Goal: Information Seeking & Learning: Learn about a topic

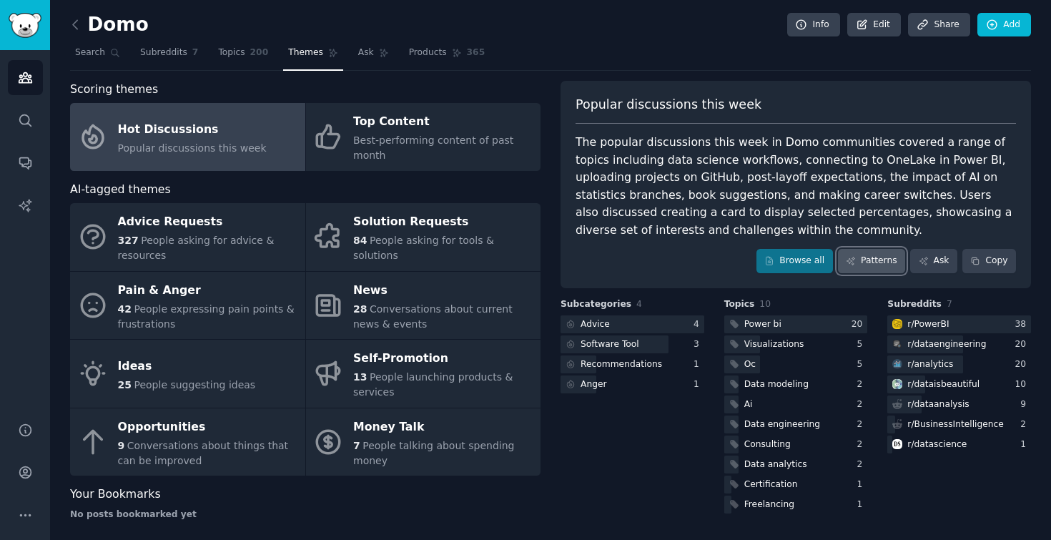
click at [854, 270] on link "Patterns" at bounding box center [871, 261] width 67 height 24
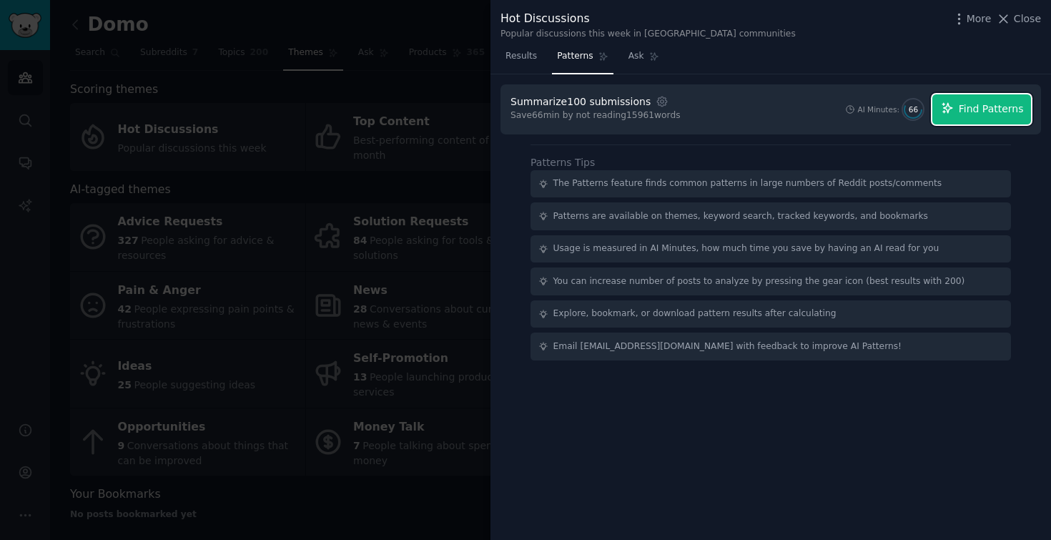
click at [1008, 100] on button "Find Patterns" at bounding box center [981, 109] width 99 height 30
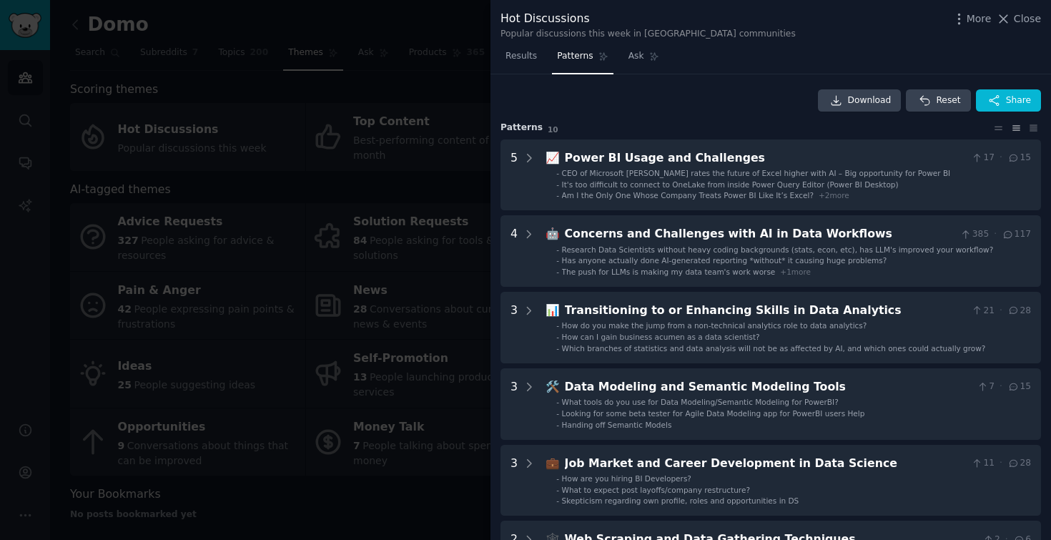
click at [456, 33] on div at bounding box center [525, 270] width 1051 height 540
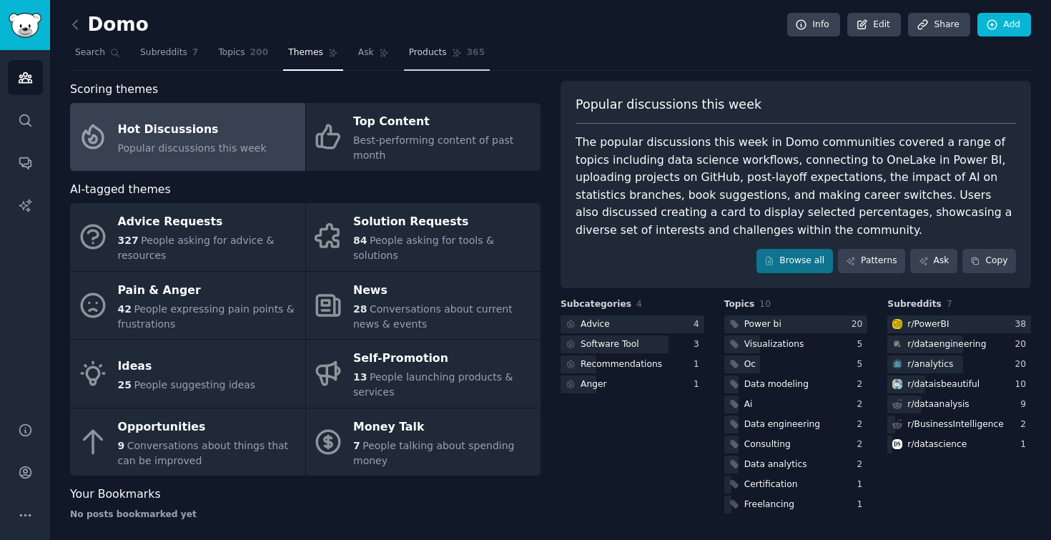
click at [426, 54] on span "Products" at bounding box center [428, 52] width 38 height 13
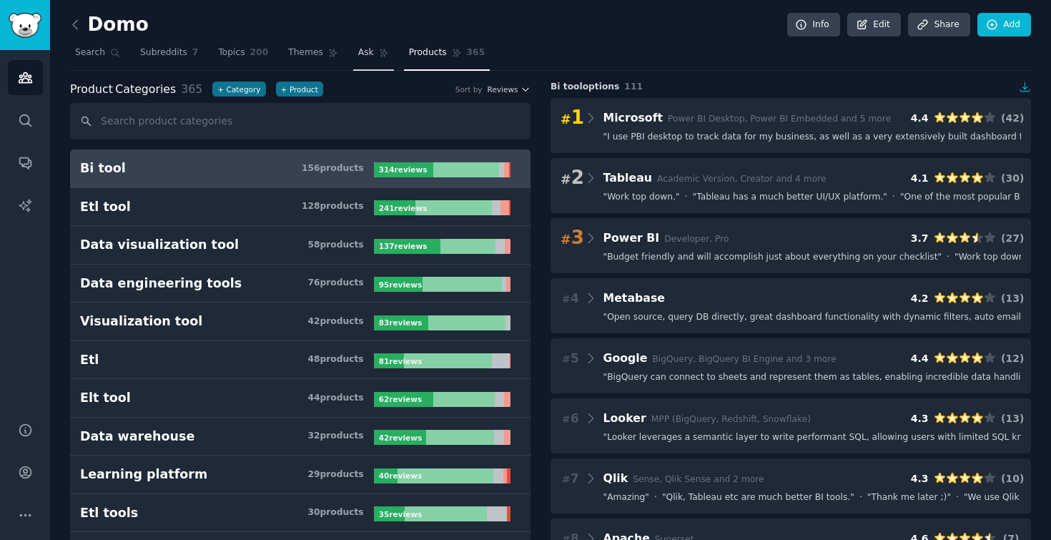
click at [362, 50] on span "Ask" at bounding box center [366, 52] width 16 height 13
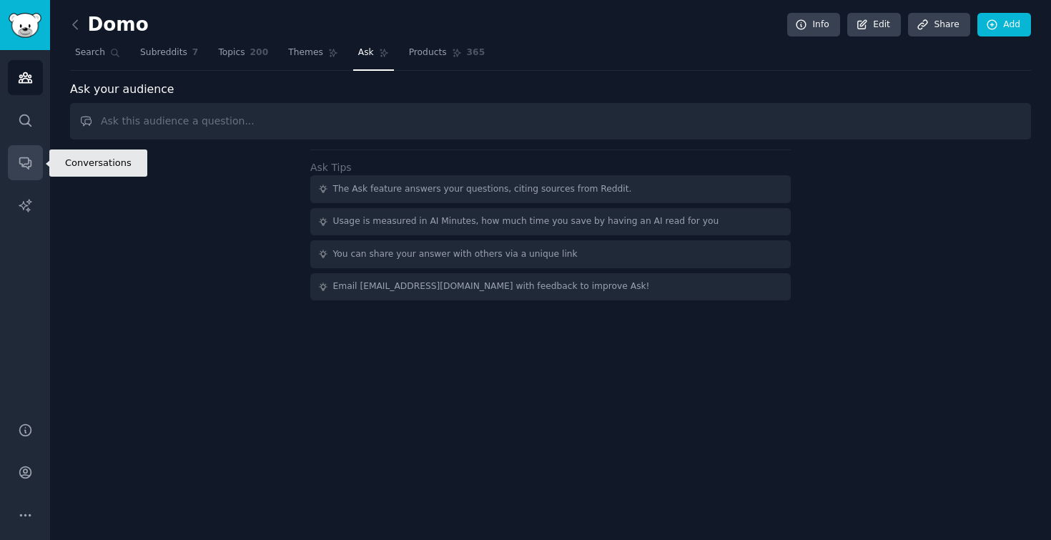
click at [27, 162] on icon "Sidebar" at bounding box center [25, 162] width 15 height 15
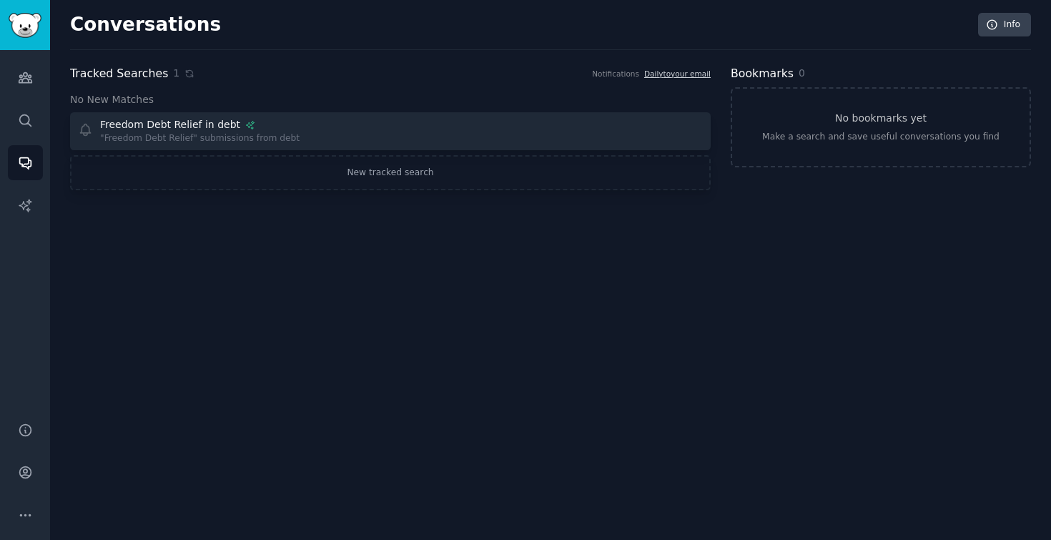
click at [262, 250] on div "Conversations Info Tracked Searches 1 Notifications Daily to your email No New …" at bounding box center [550, 270] width 1000 height 540
click at [26, 84] on icon "Sidebar" at bounding box center [25, 77] width 15 height 15
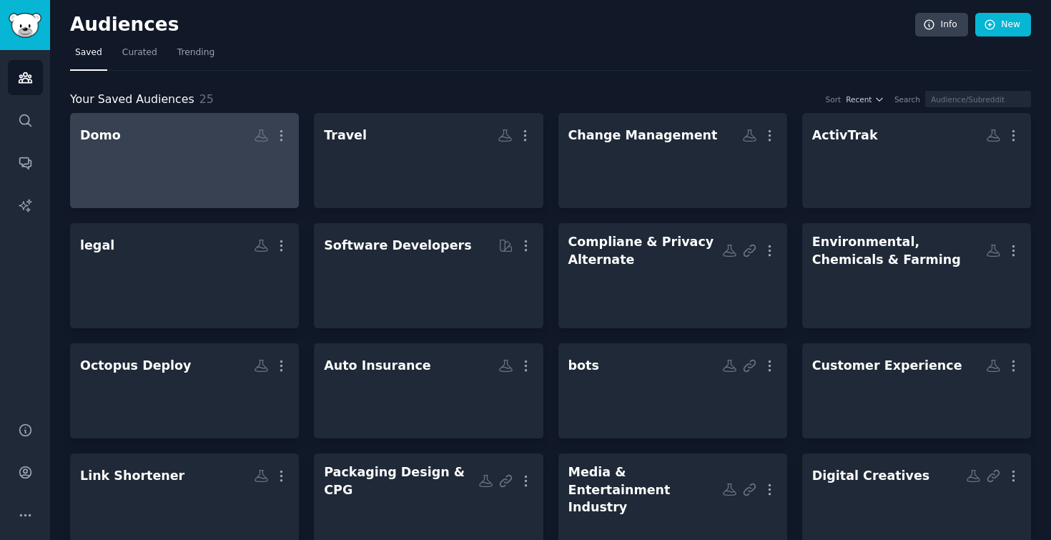
click at [162, 159] on div at bounding box center [184, 173] width 209 height 50
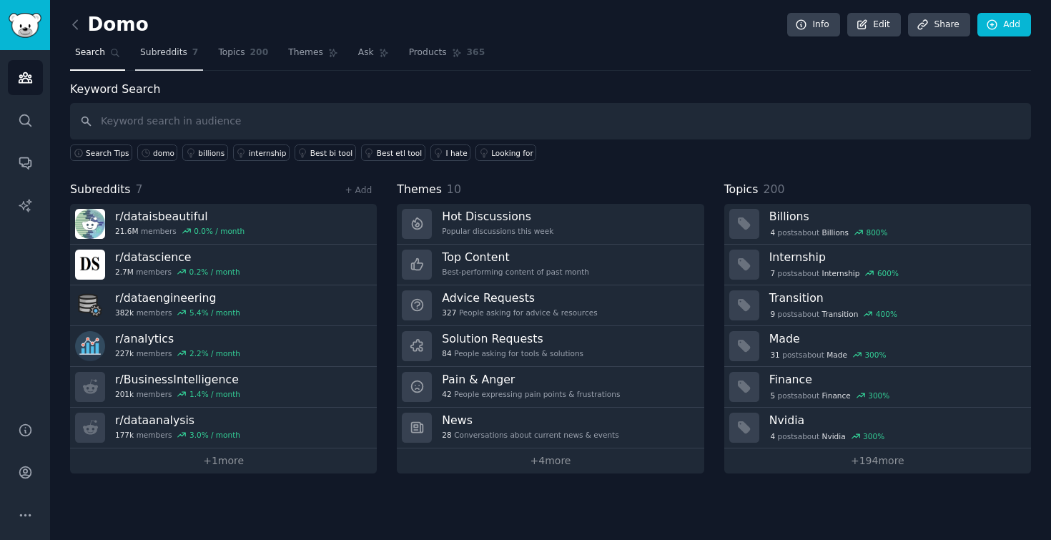
click at [147, 59] on link "Subreddits 7" at bounding box center [169, 55] width 68 height 29
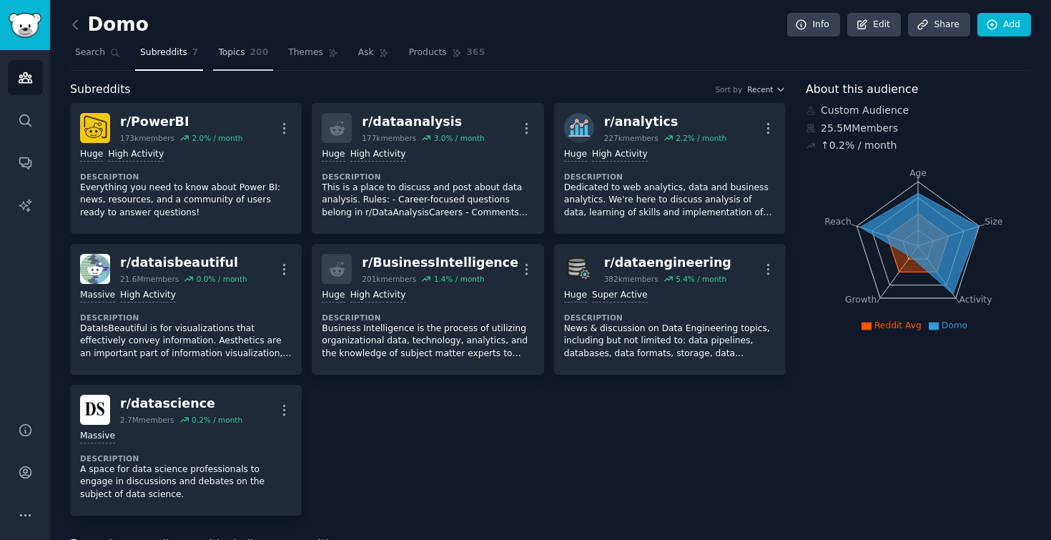
click at [227, 56] on span "Topics" at bounding box center [231, 52] width 26 height 13
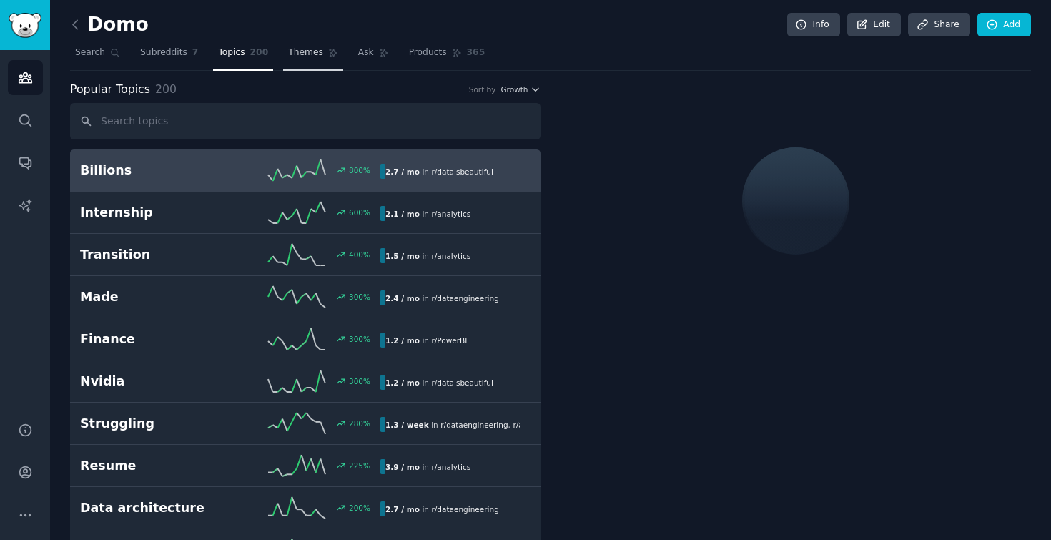
click at [297, 51] on span "Themes" at bounding box center [305, 52] width 35 height 13
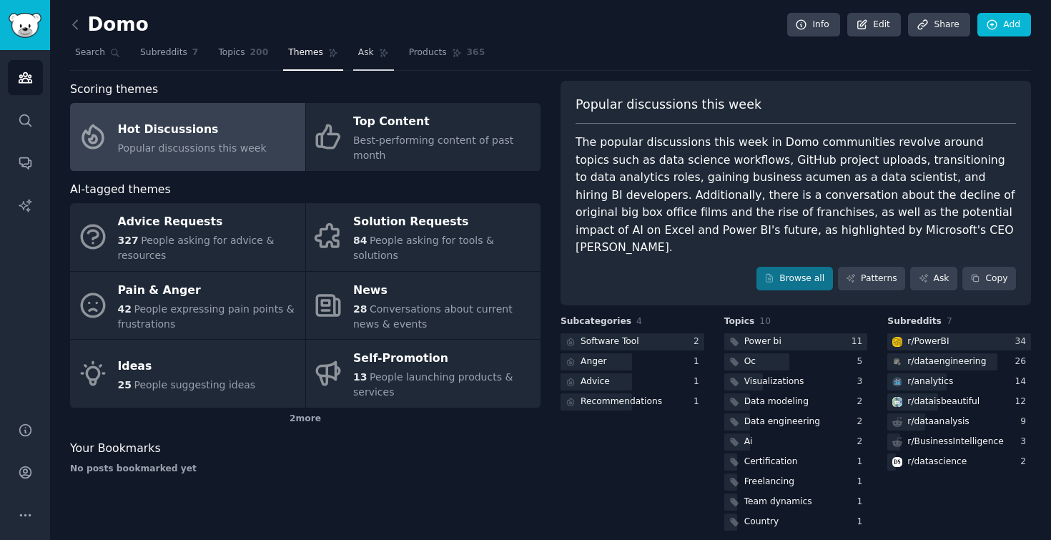
click at [363, 49] on span "Ask" at bounding box center [366, 52] width 16 height 13
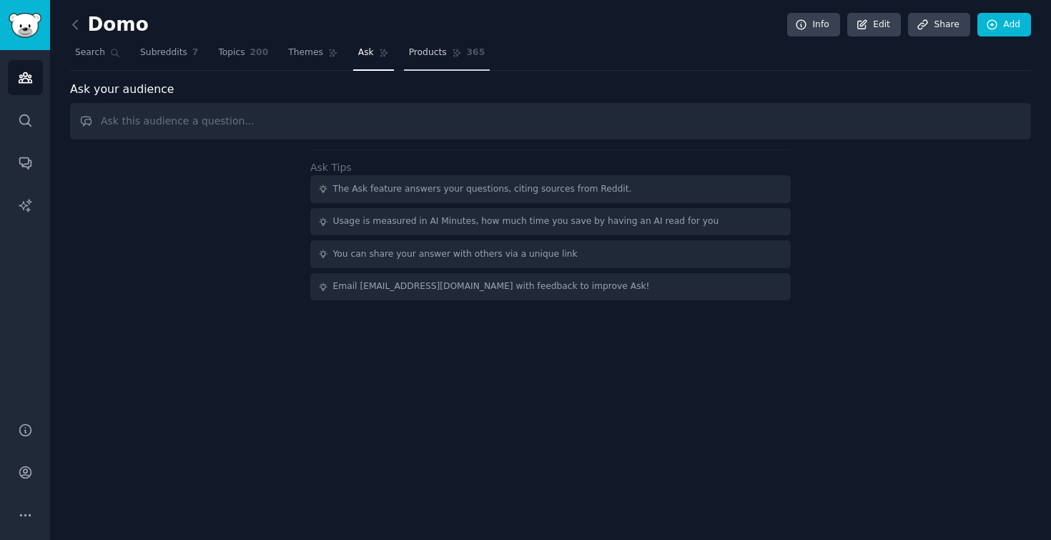
click at [436, 56] on span "Products" at bounding box center [428, 52] width 38 height 13
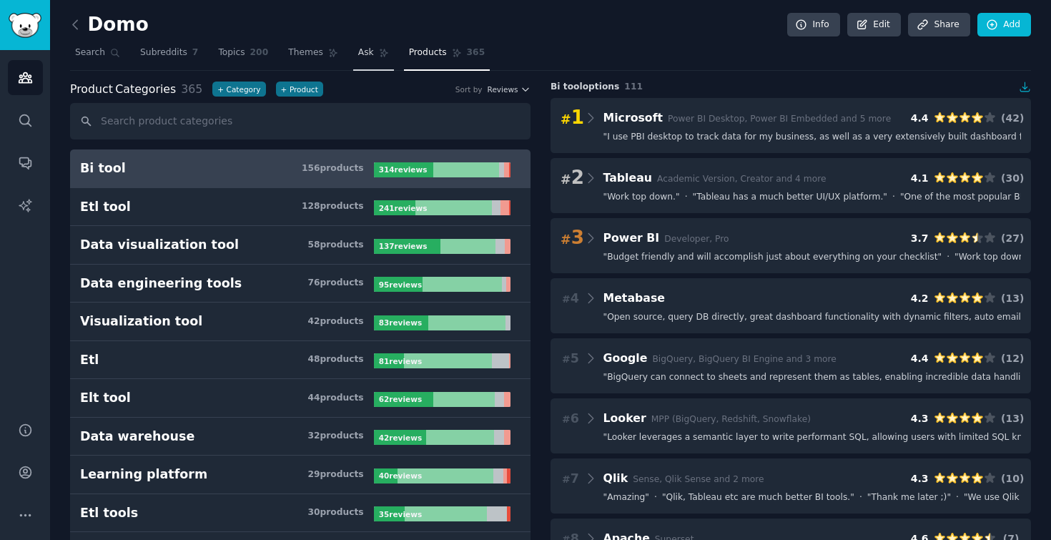
click at [353, 49] on link "Ask" at bounding box center [373, 55] width 41 height 29
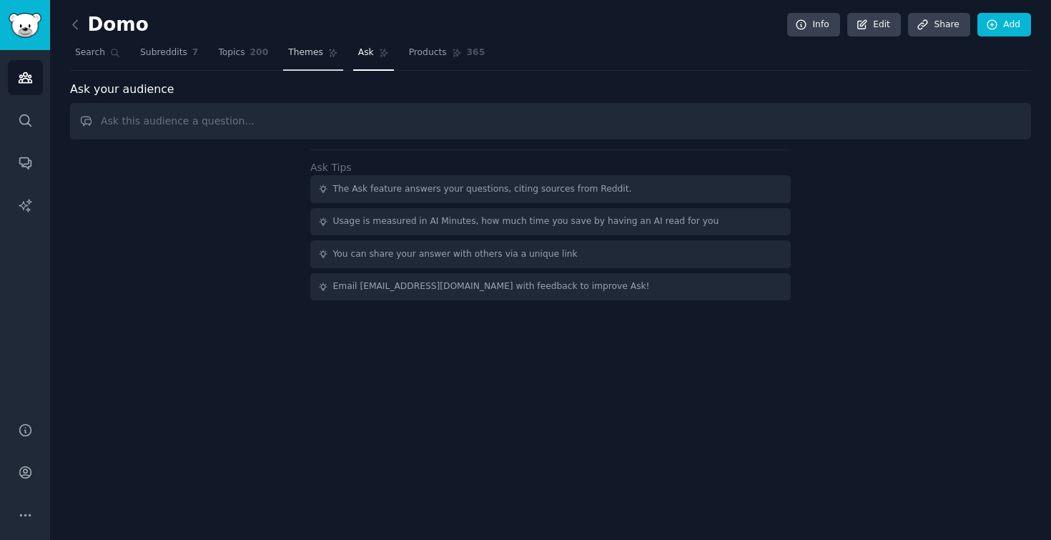
click at [305, 62] on link "Themes" at bounding box center [313, 55] width 60 height 29
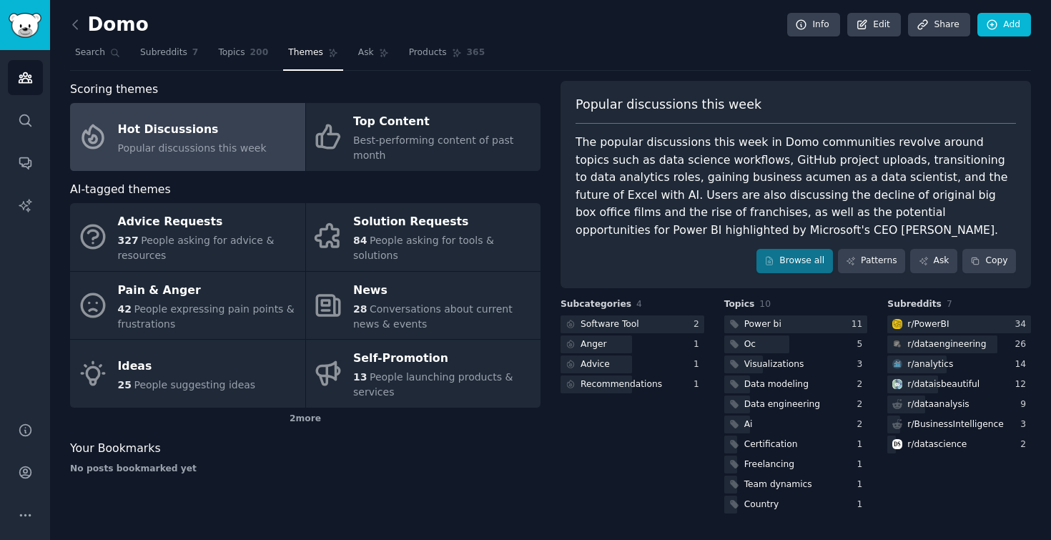
click at [345, 490] on div "Scoring themes Hot Discussions Popular discussions this week Top Content Best-p…" at bounding box center [305, 298] width 470 height 435
click at [163, 54] on span "Subreddits" at bounding box center [163, 52] width 47 height 13
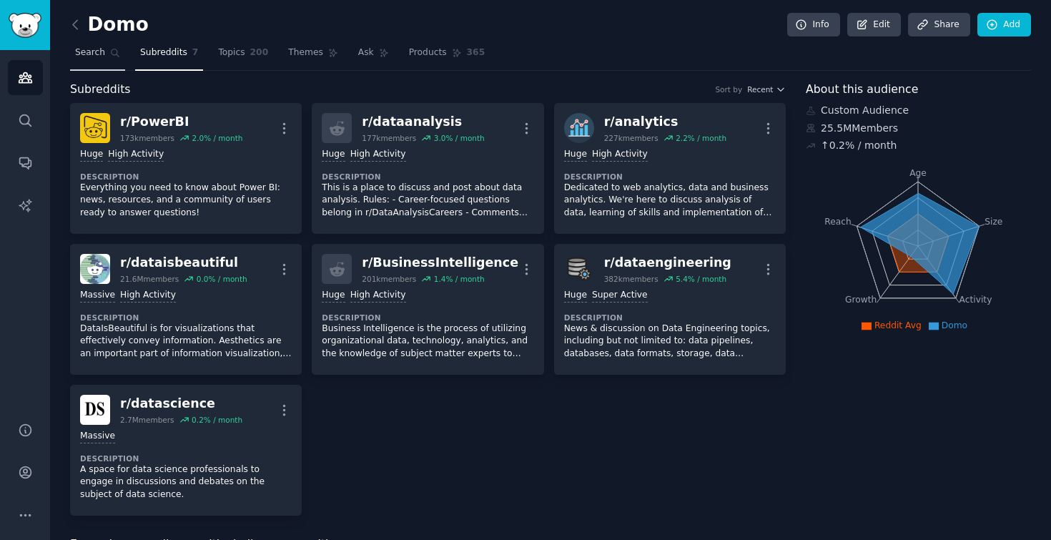
click at [111, 54] on icon at bounding box center [115, 53] width 8 height 8
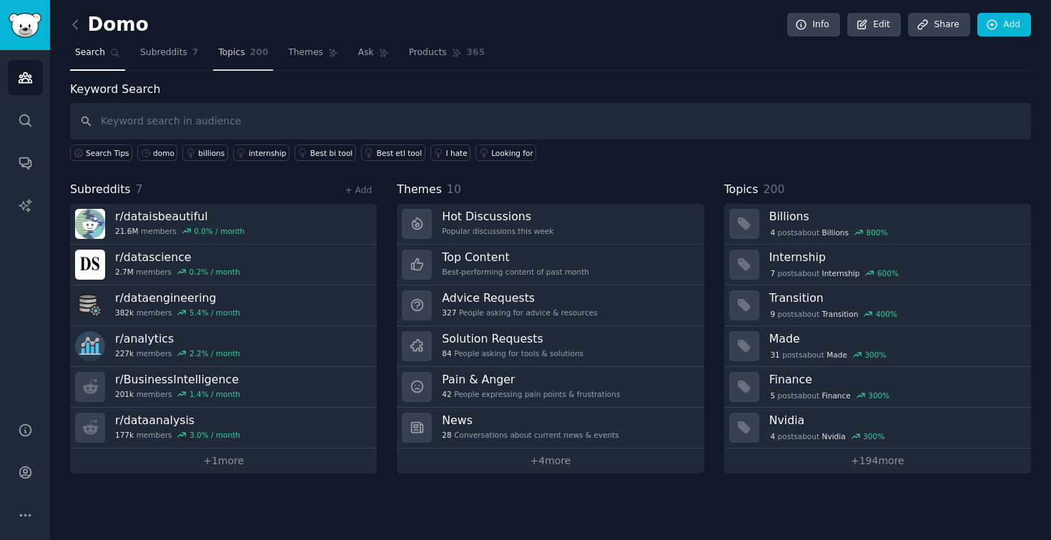
click at [232, 47] on span "Topics" at bounding box center [231, 52] width 26 height 13
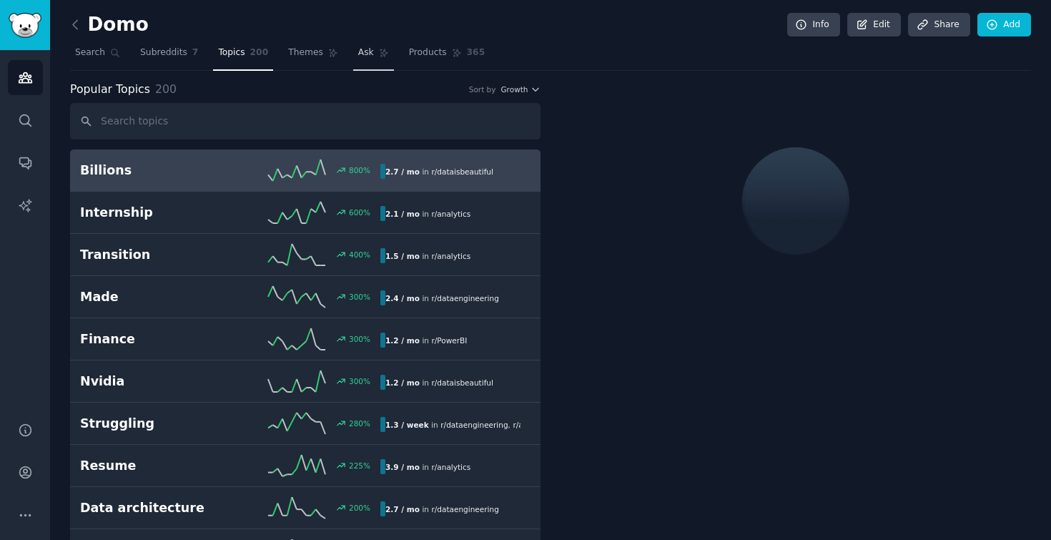
click at [353, 54] on link "Ask" at bounding box center [373, 55] width 41 height 29
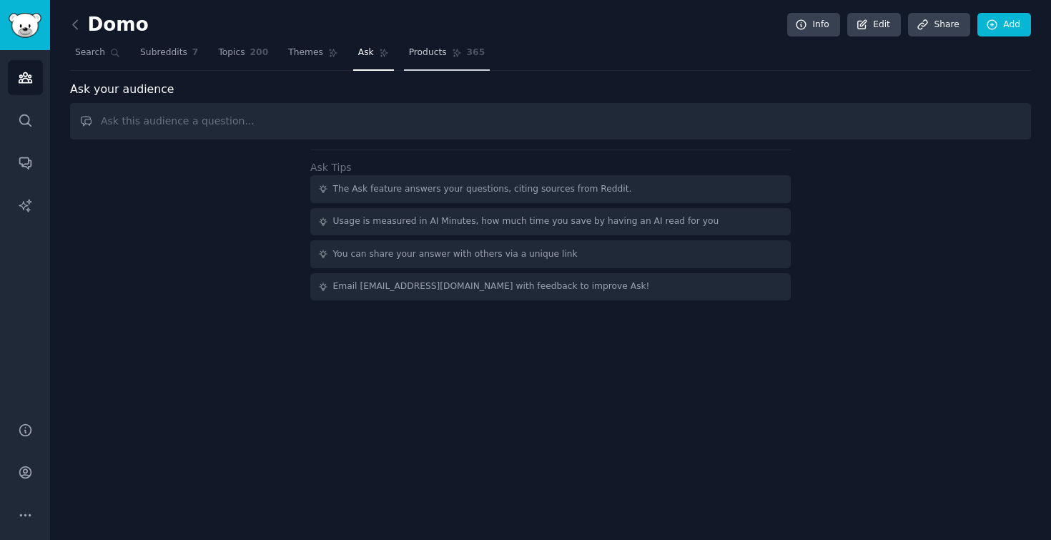
click at [457, 46] on link "Products 365" at bounding box center [447, 55] width 86 height 29
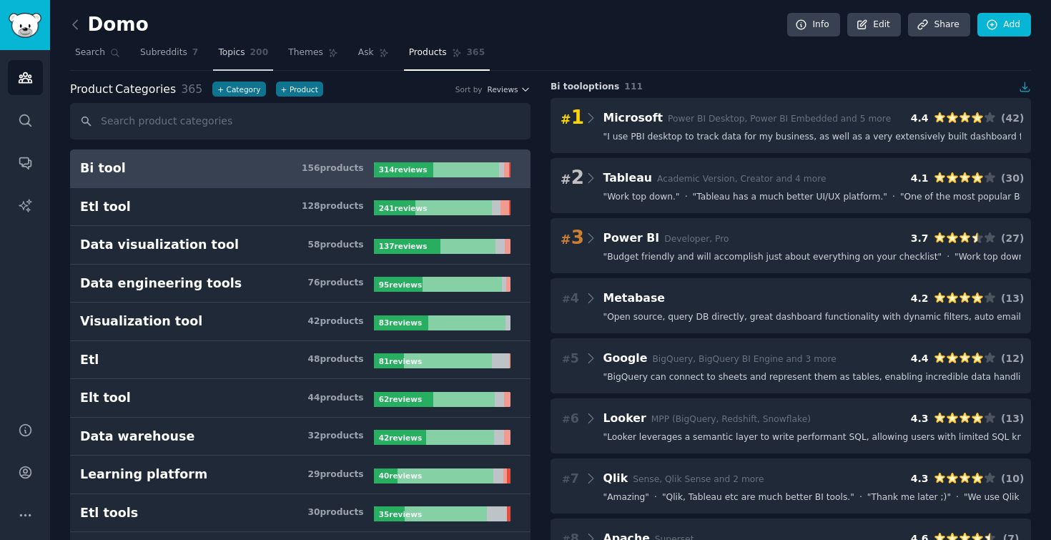
click at [234, 59] on span "Topics" at bounding box center [231, 52] width 26 height 13
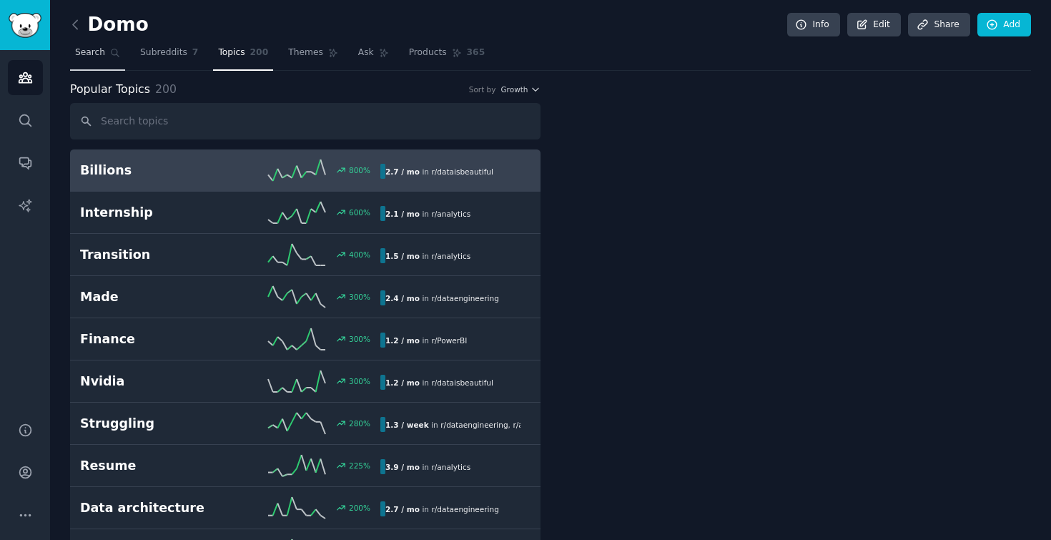
click at [72, 58] on link "Search" at bounding box center [97, 55] width 55 height 29
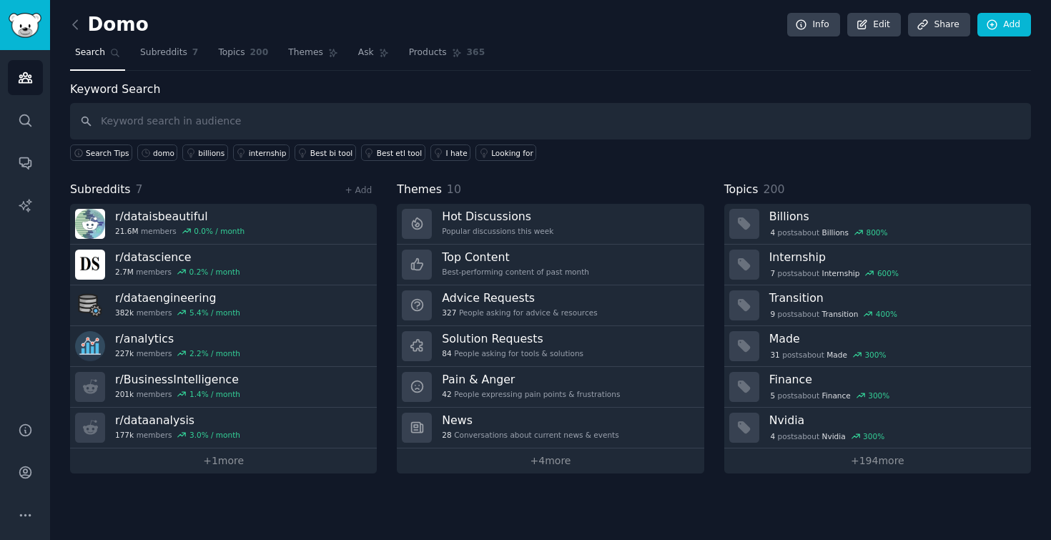
click at [69, 29] on div "Domo Info Edit Share Add Search Subreddits 7 Topics 200 Themes Ask Products 365…" at bounding box center [550, 270] width 1000 height 540
click at [75, 28] on icon at bounding box center [75, 24] width 15 height 15
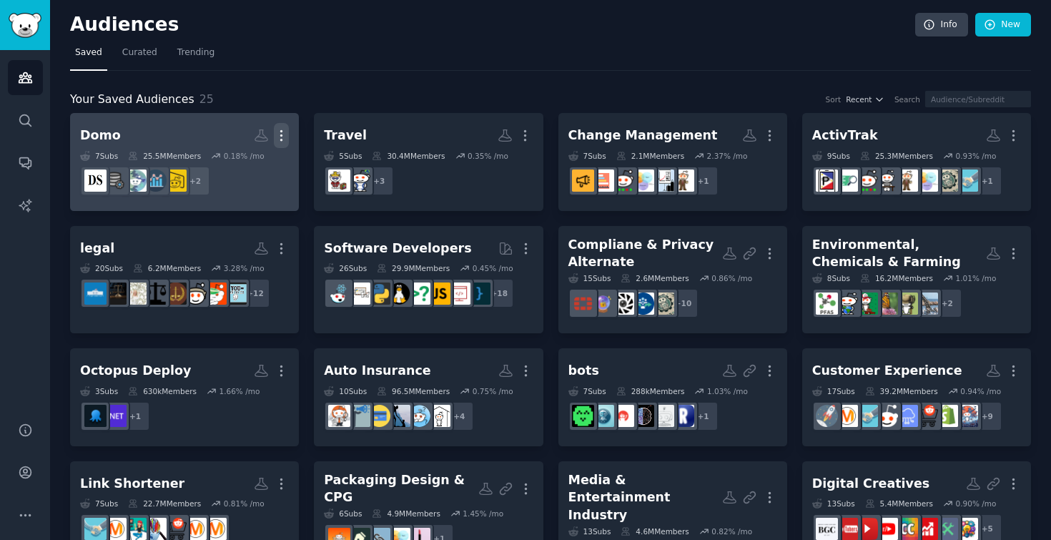
click at [284, 129] on icon "button" at bounding box center [281, 135] width 15 height 15
click at [142, 139] on h2 "Domo Custom Audience More View Delete" at bounding box center [184, 135] width 209 height 25
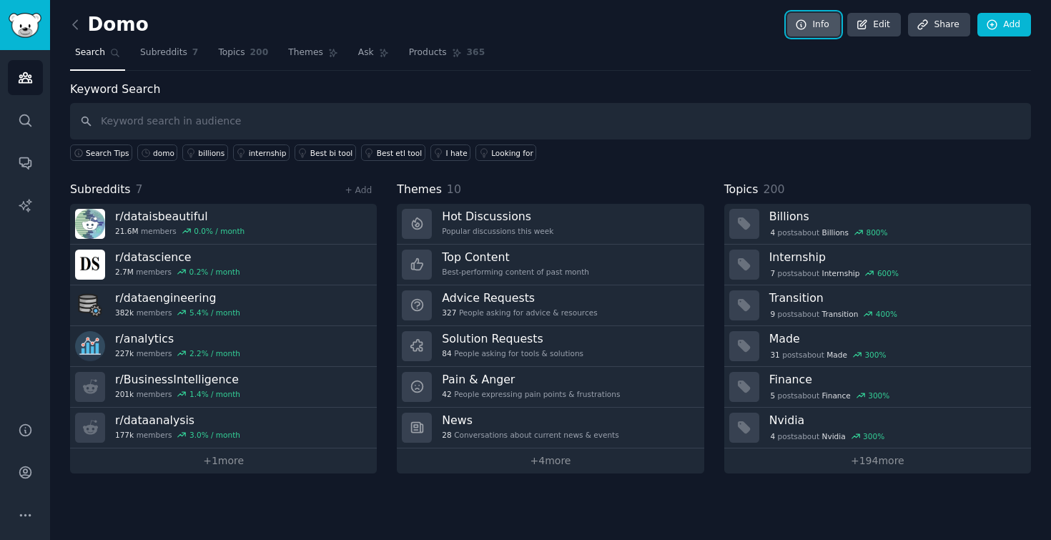
click at [818, 25] on link "Info" at bounding box center [813, 25] width 53 height 24
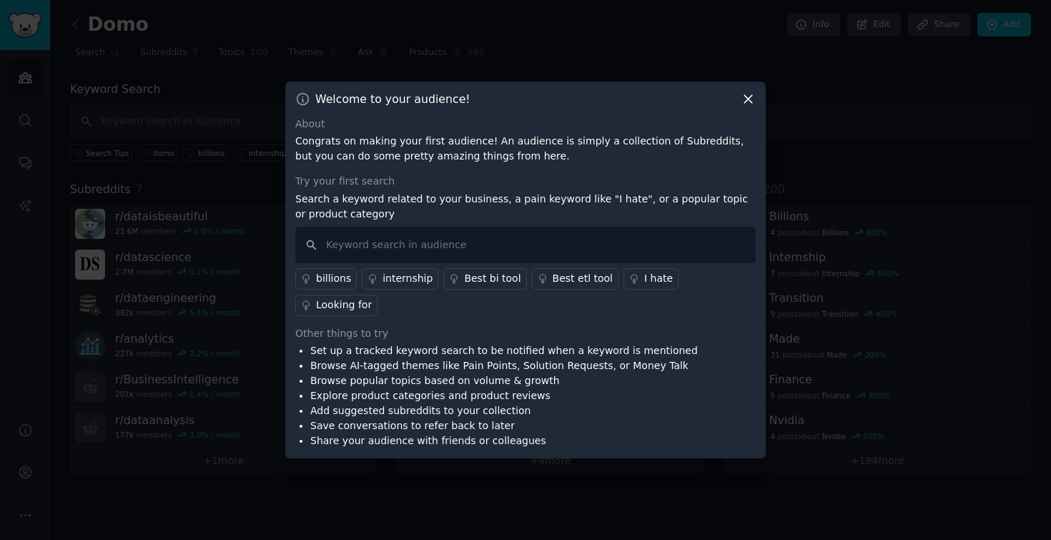
click at [750, 106] on icon at bounding box center [747, 98] width 15 height 15
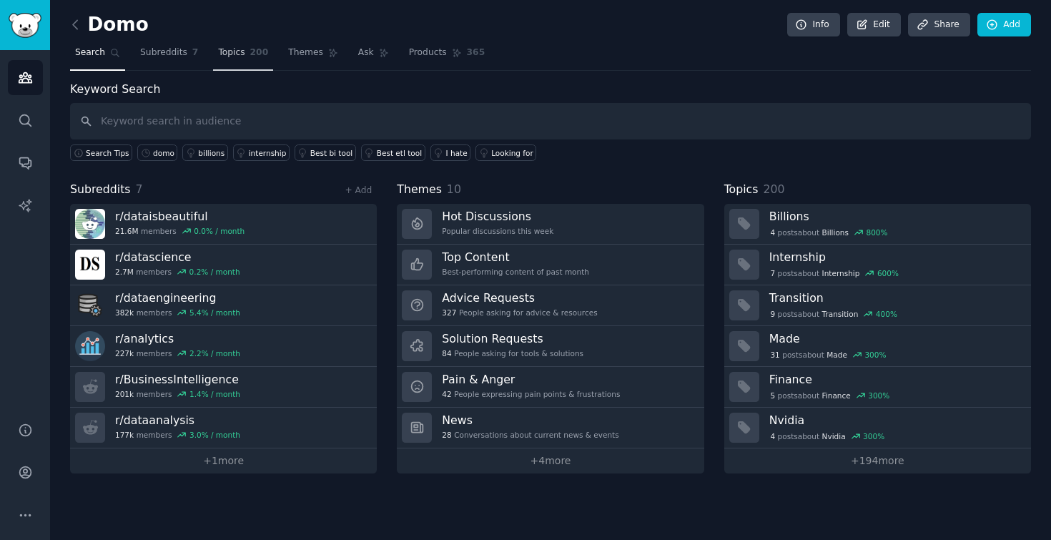
click at [250, 51] on span "200" at bounding box center [259, 52] width 19 height 13
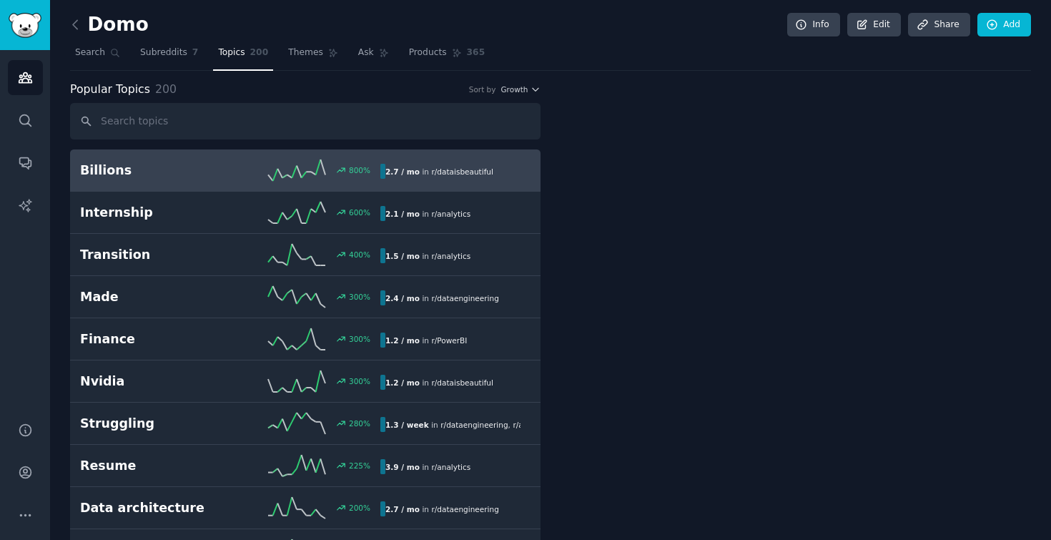
click at [339, 54] on nav "Search Subreddits 7 Topics 200 Themes Ask Products 365" at bounding box center [550, 55] width 960 height 29
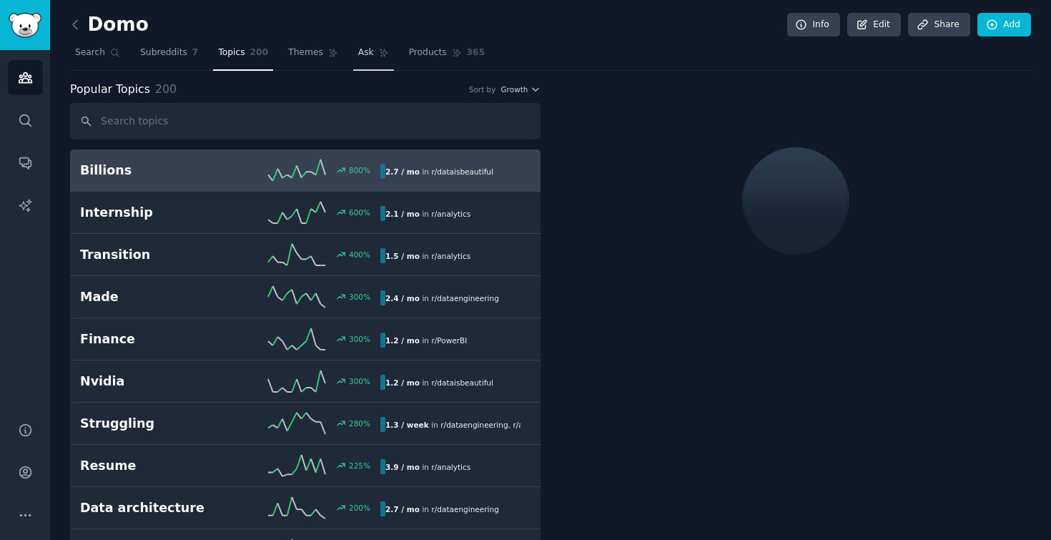
click at [371, 51] on link "Ask" at bounding box center [373, 55] width 41 height 29
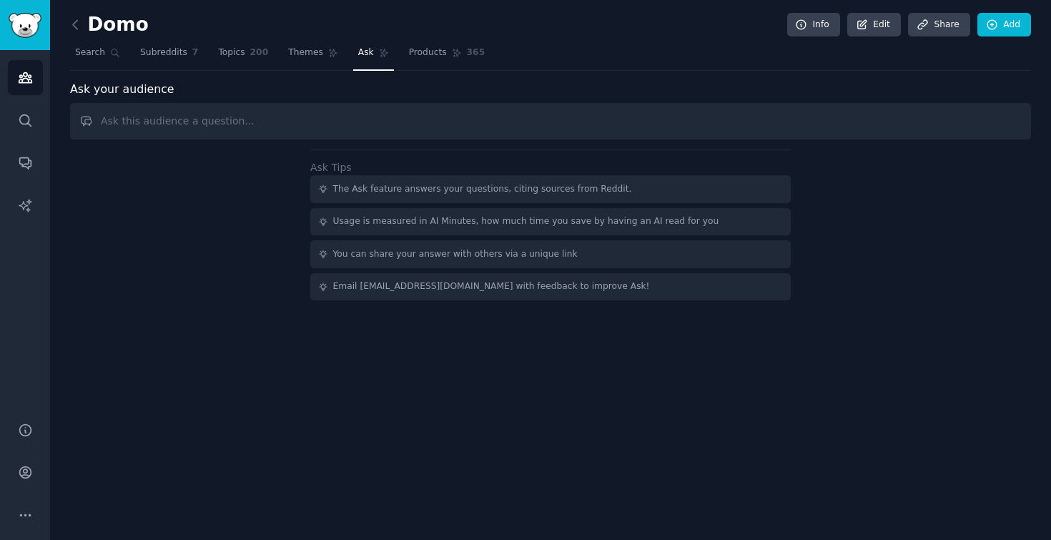
click at [379, 121] on input "text" at bounding box center [550, 121] width 960 height 36
type input "what's the sentiment of domo"
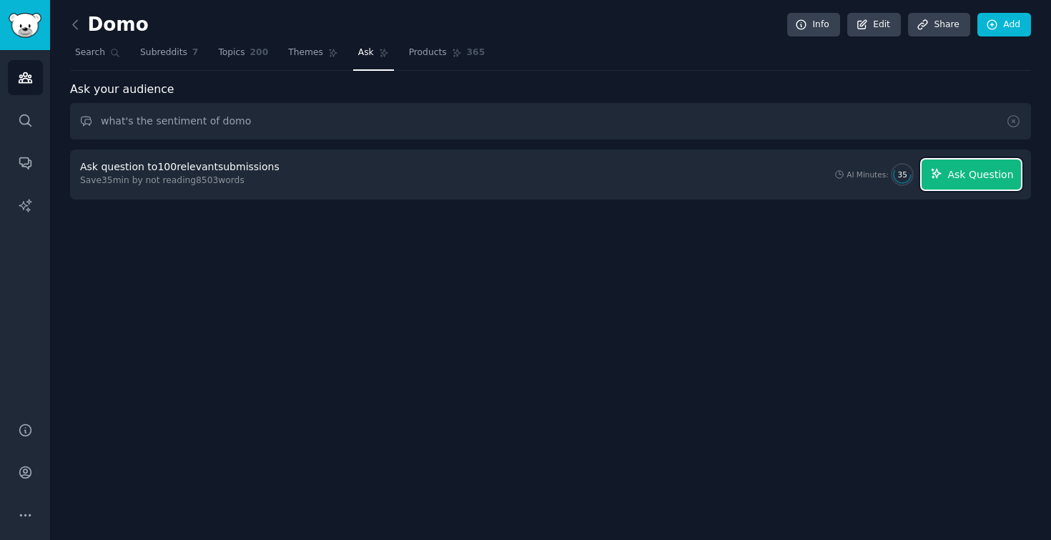
click at [992, 182] on span "Ask Question" at bounding box center [980, 174] width 66 height 15
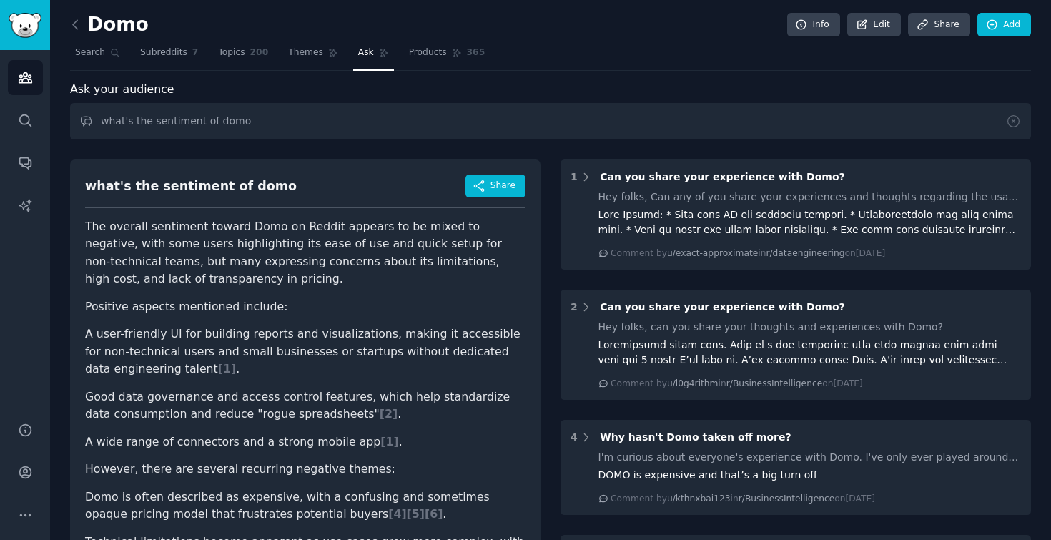
click at [469, 201] on div "what's the sentiment of domo Share" at bounding box center [305, 191] width 440 height 34
click at [497, 179] on span "Share" at bounding box center [502, 185] width 25 height 13
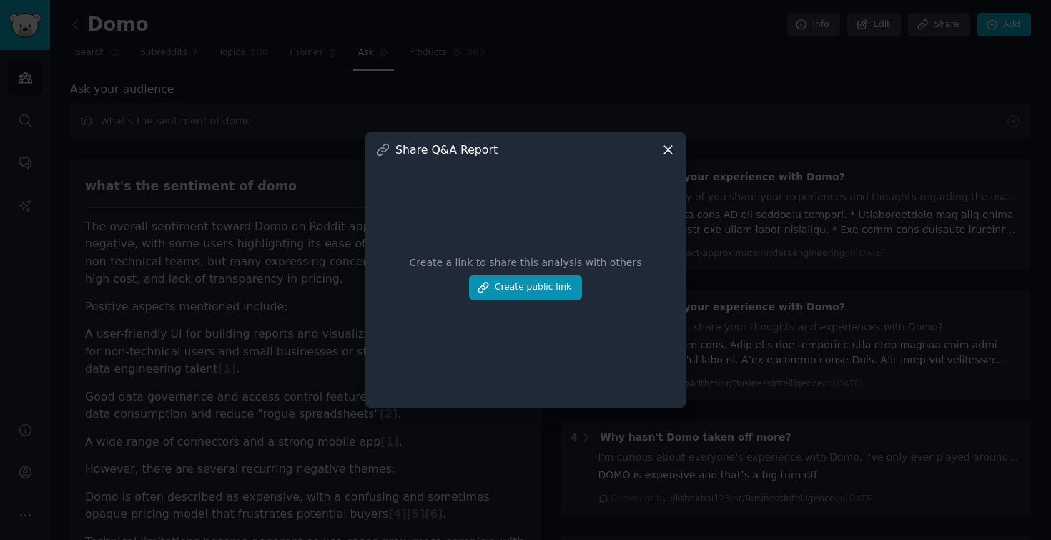
click at [666, 152] on icon at bounding box center [667, 149] width 15 height 15
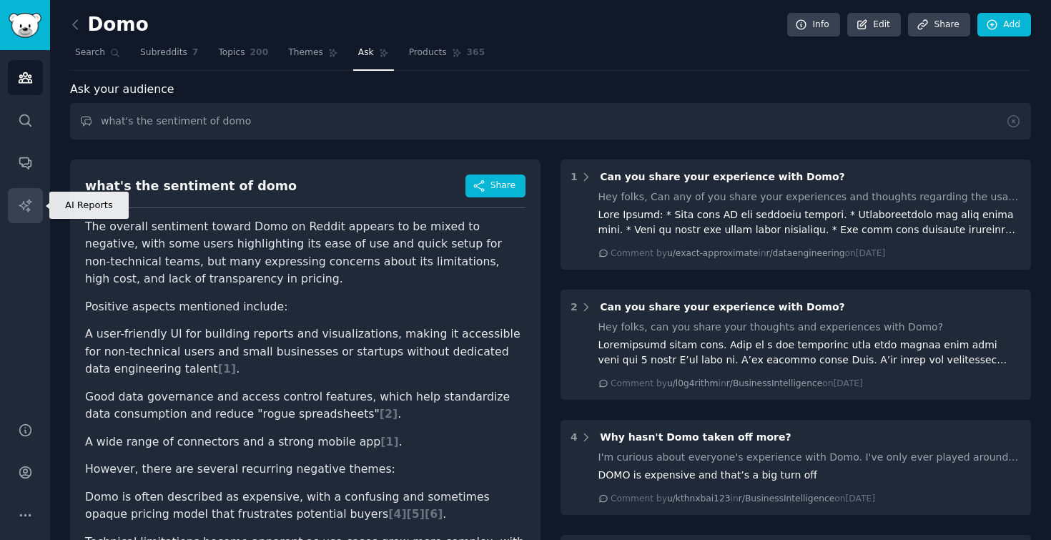
click at [19, 211] on icon "Sidebar" at bounding box center [25, 205] width 15 height 15
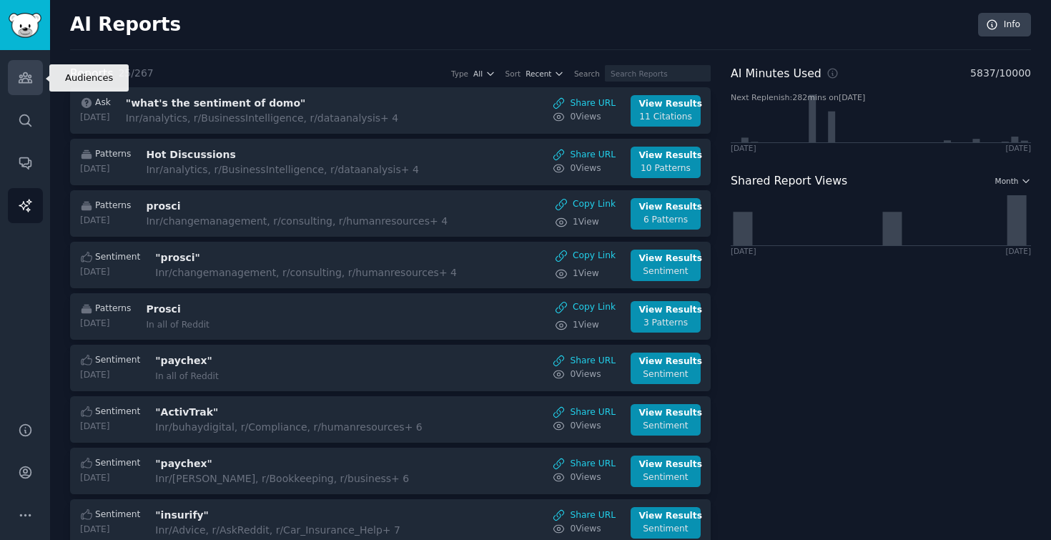
click at [31, 76] on icon "Sidebar" at bounding box center [25, 77] width 15 height 15
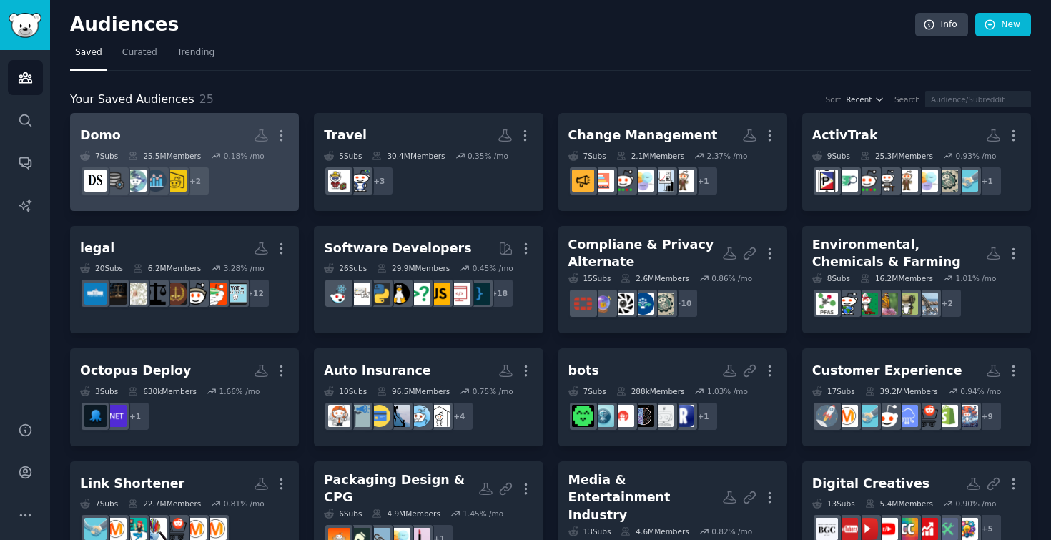
click at [149, 131] on h2 "Domo More" at bounding box center [184, 135] width 209 height 25
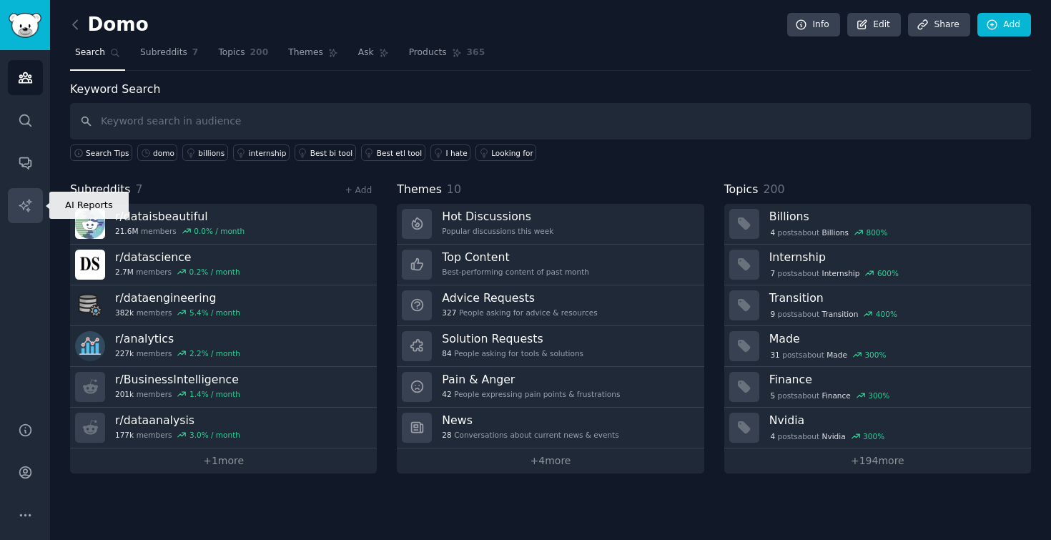
click at [14, 200] on link "AI Reports" at bounding box center [25, 205] width 35 height 35
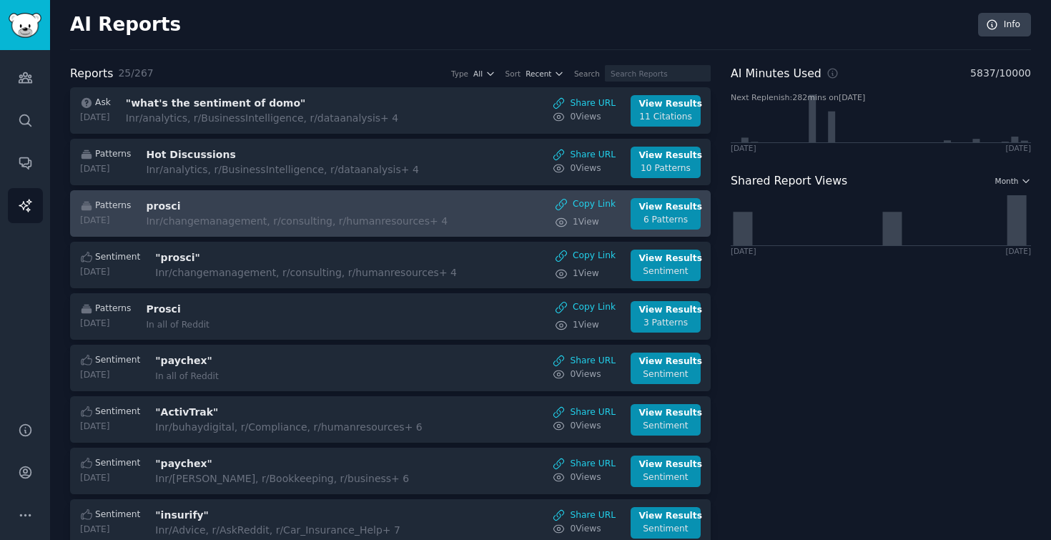
click at [84, 207] on icon at bounding box center [86, 206] width 10 height 9
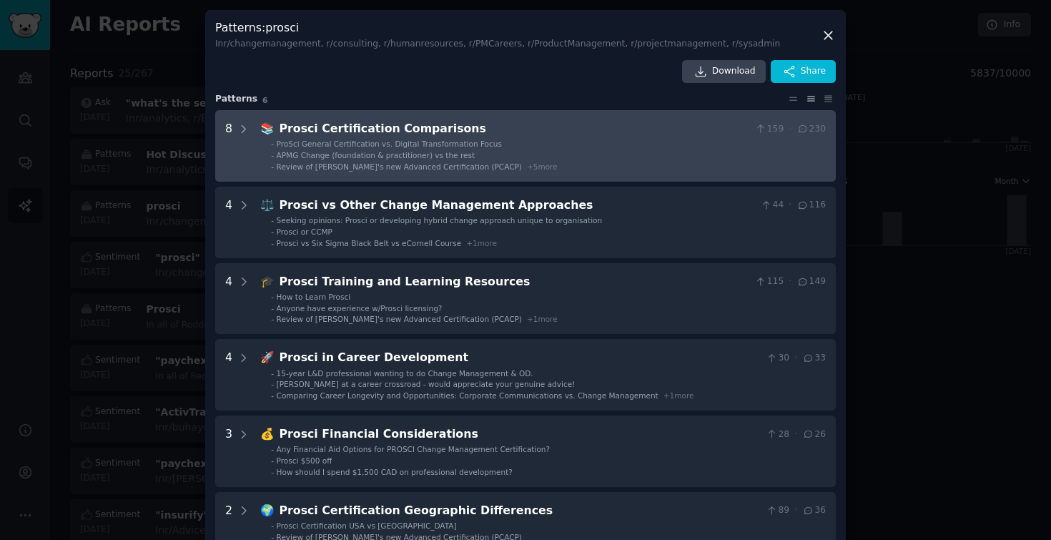
click at [252, 159] on Comparisons "8 📚 Prosci Certification Comparisons 159 · 230 - ProSci General Certification v…" at bounding box center [525, 145] width 620 height 71
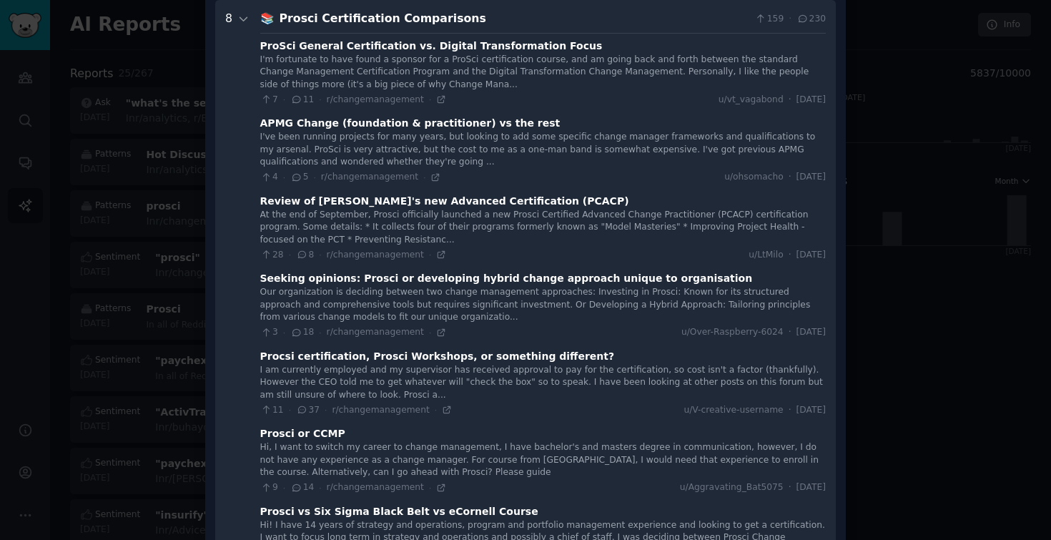
scroll to position [21, 0]
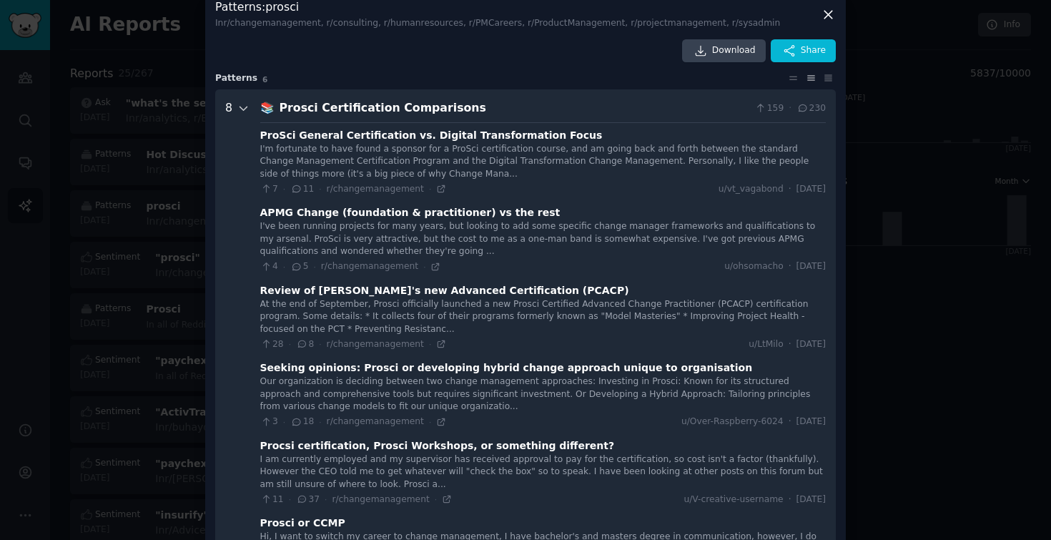
click at [245, 111] on icon at bounding box center [243, 108] width 13 height 13
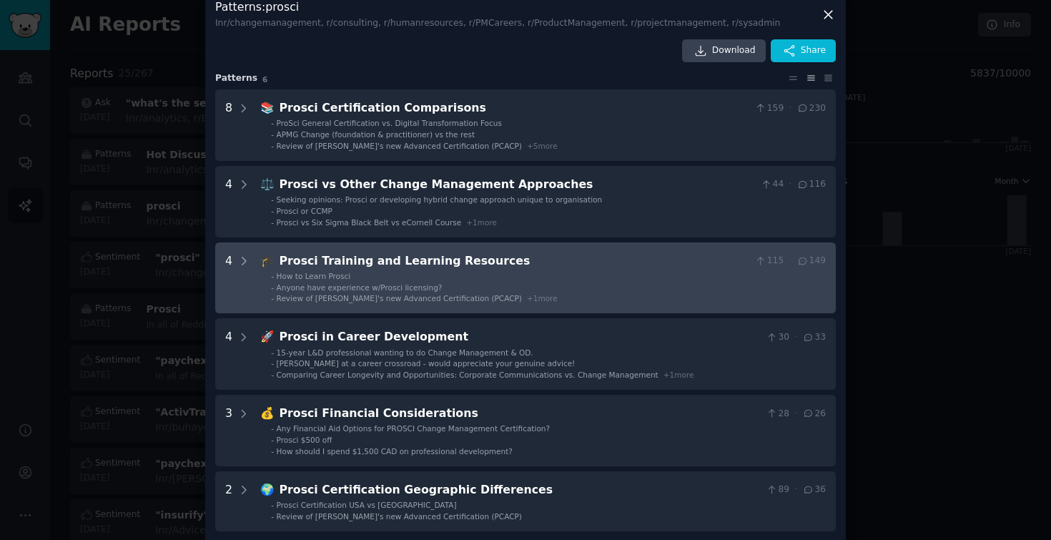
scroll to position [37, 0]
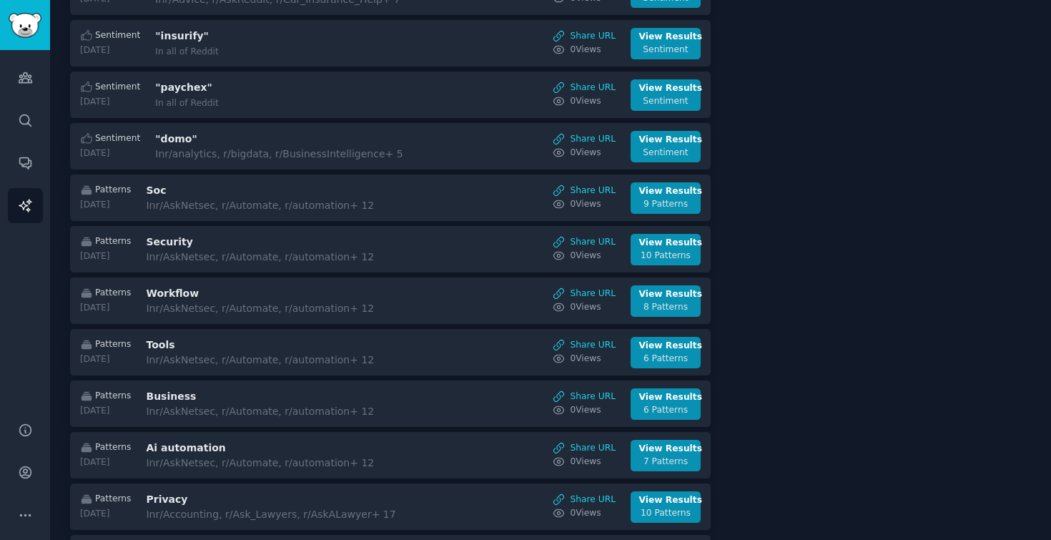
scroll to position [574, 0]
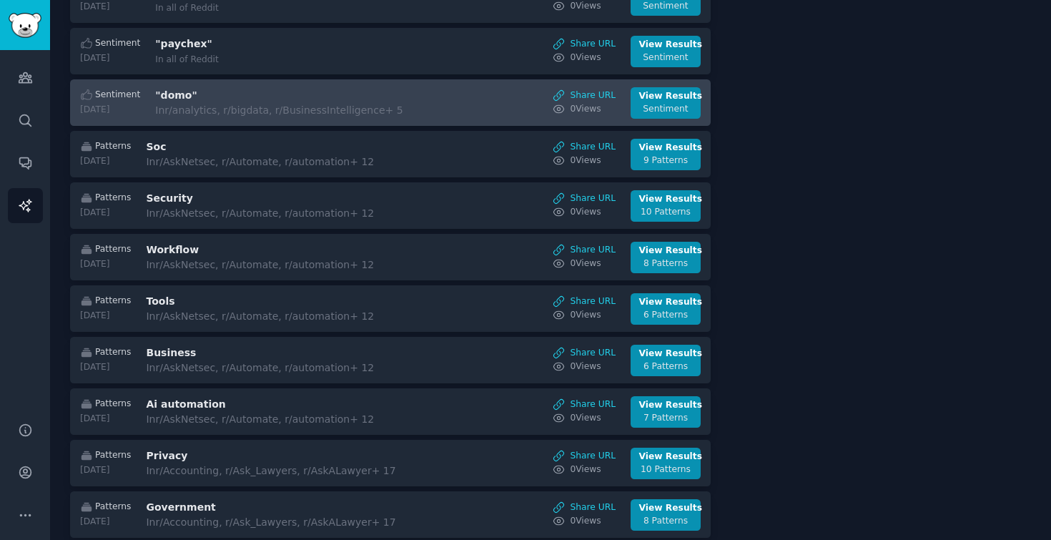
click at [125, 103] on div "Sentiment [DATE]" at bounding box center [117, 103] width 75 height 28
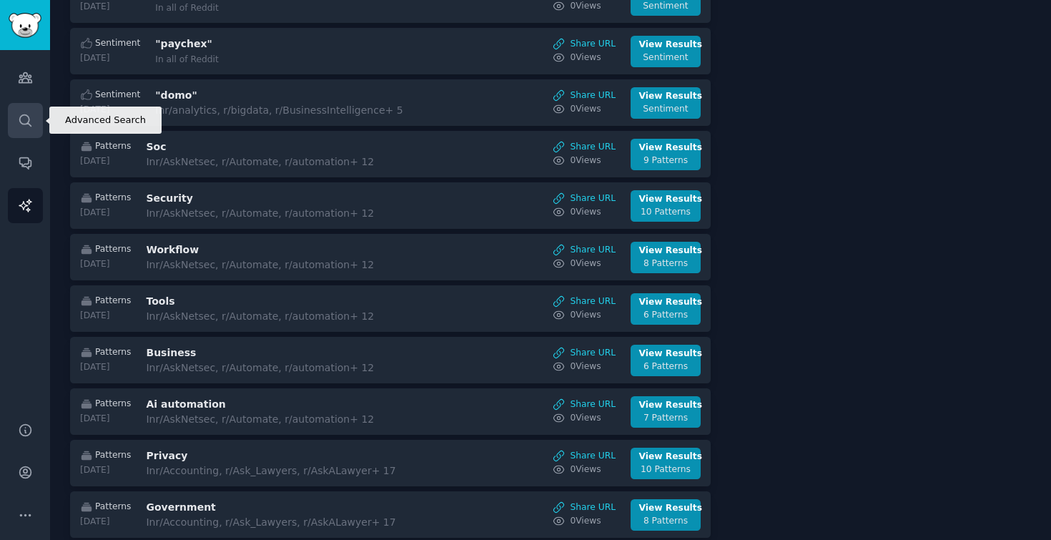
click at [20, 129] on link "Search" at bounding box center [25, 120] width 35 height 35
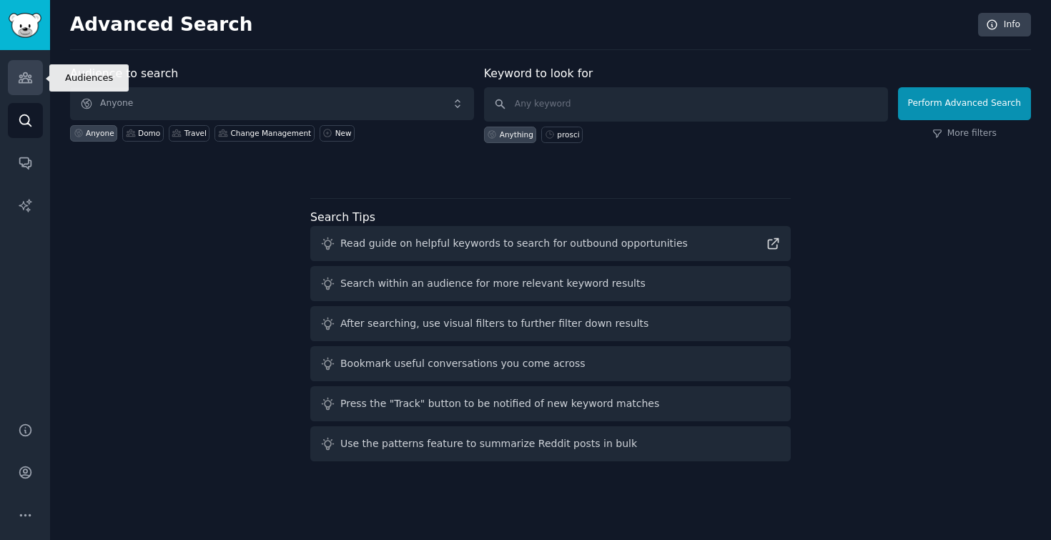
click at [27, 74] on icon "Sidebar" at bounding box center [25, 78] width 13 height 10
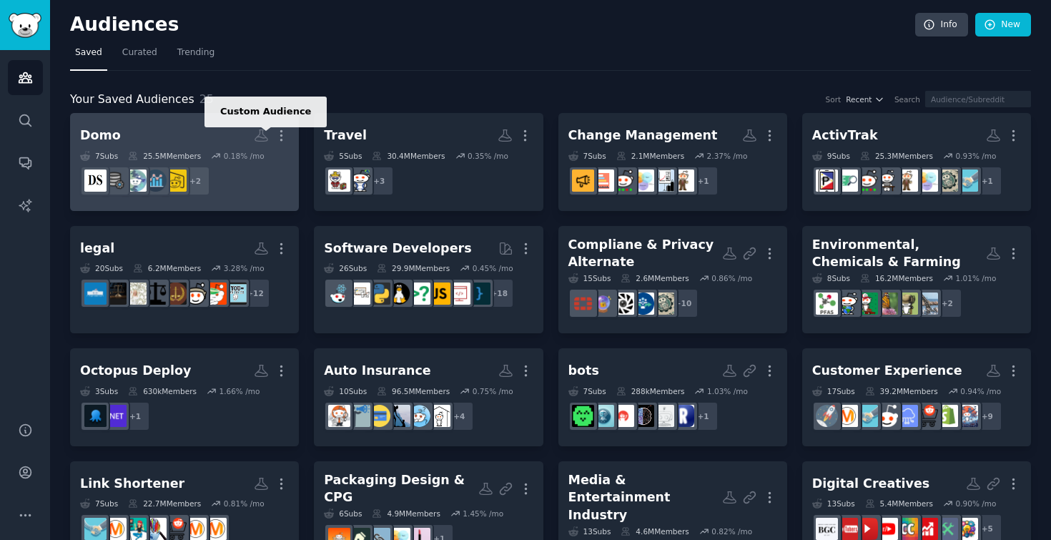
click at [262, 136] on icon at bounding box center [261, 135] width 15 height 15
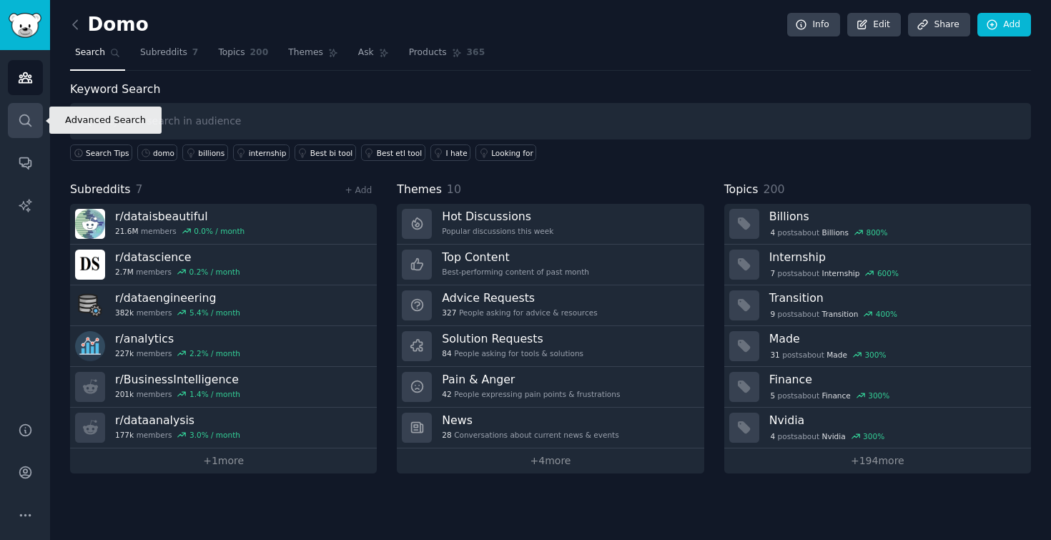
click at [26, 130] on link "Search" at bounding box center [25, 120] width 35 height 35
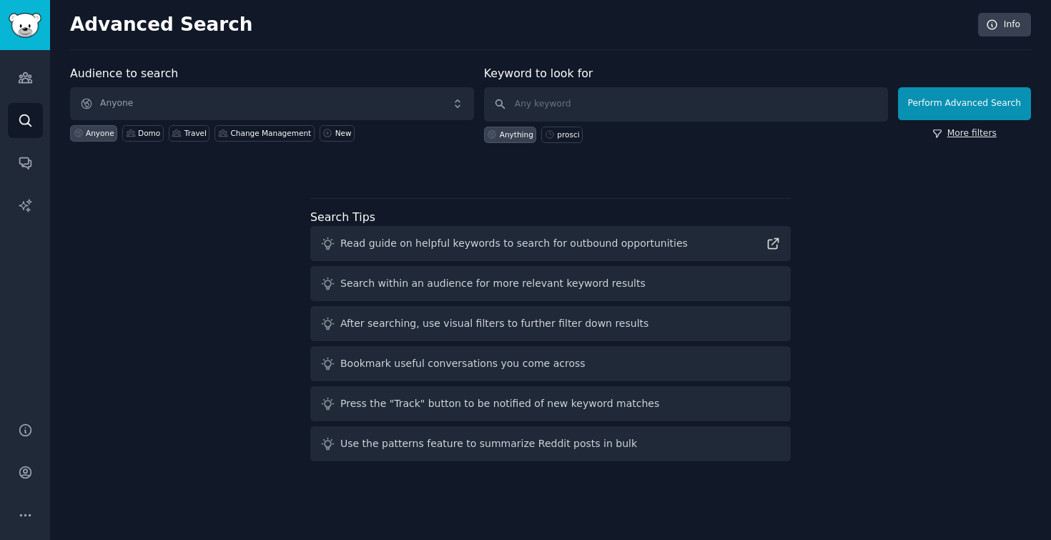
click at [971, 137] on link "More filters" at bounding box center [964, 133] width 64 height 13
click at [144, 134] on div "Domo" at bounding box center [149, 133] width 22 height 10
click at [637, 109] on input "text" at bounding box center [686, 104] width 404 height 34
type input "domo"
click at [978, 141] on div "Perform Advanced Search More filters" at bounding box center [964, 107] width 133 height 71
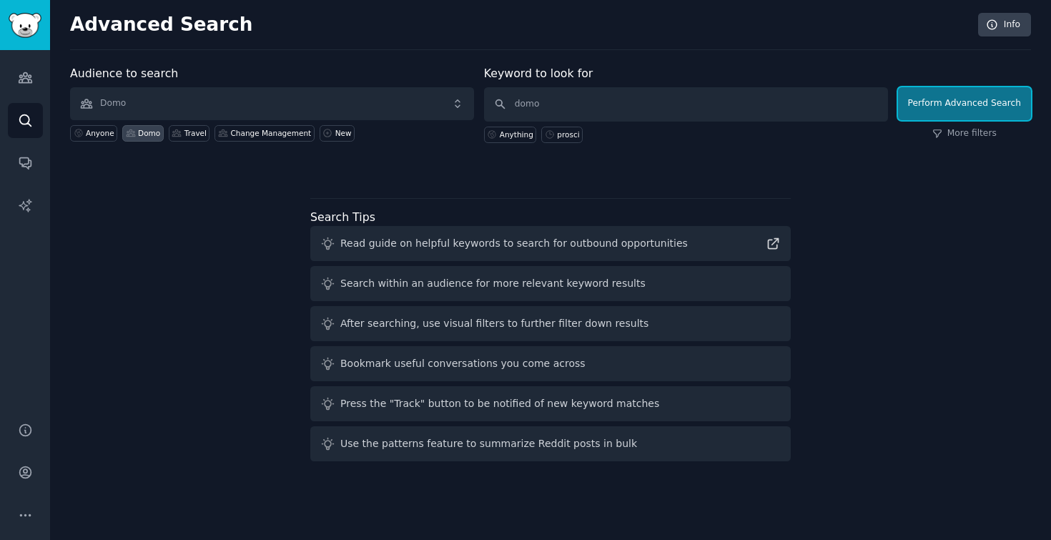
click at [975, 101] on button "Perform Advanced Search" at bounding box center [964, 103] width 133 height 33
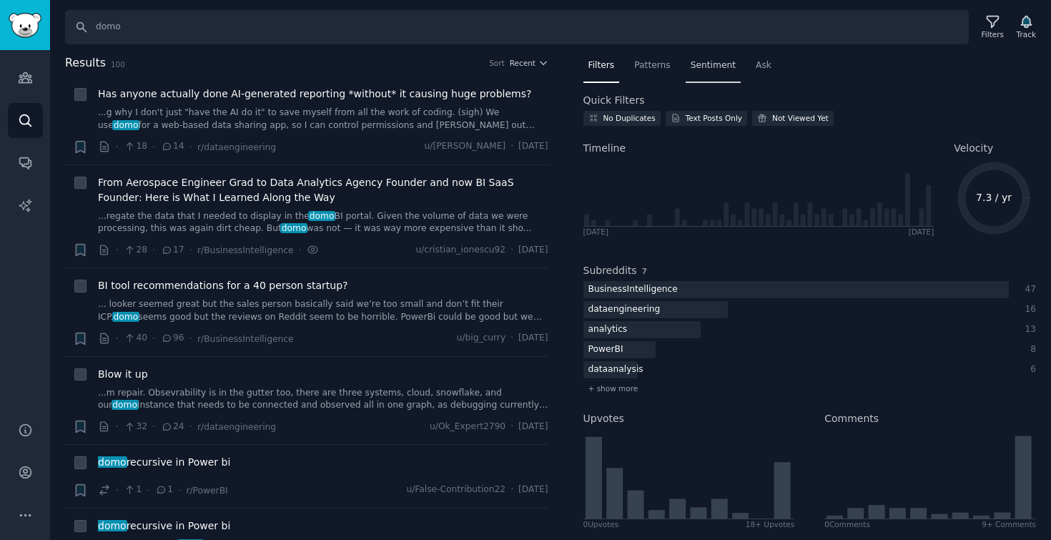
click at [706, 73] on div "Sentiment" at bounding box center [712, 68] width 55 height 29
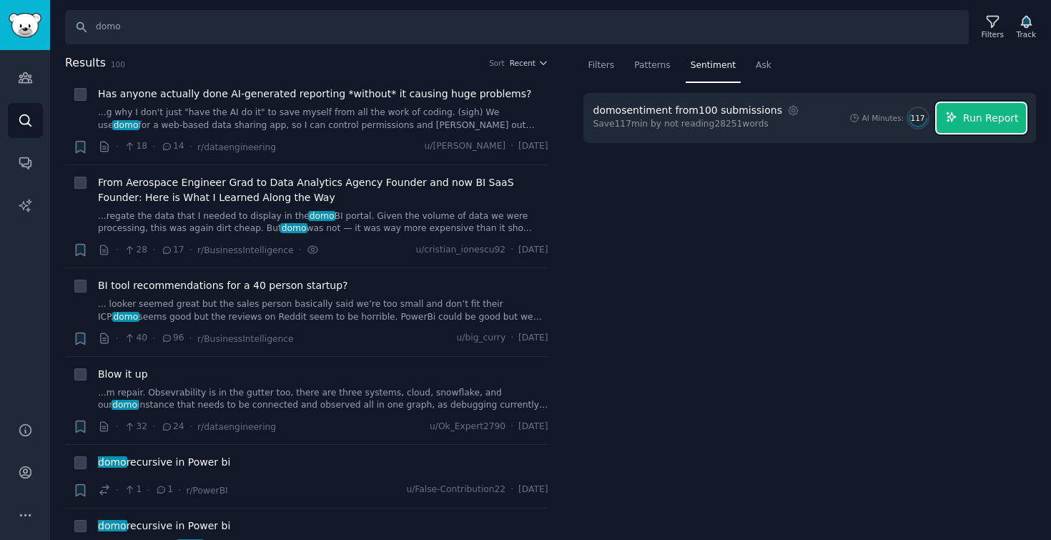
click at [1000, 124] on span "Run Report" at bounding box center [991, 118] width 56 height 15
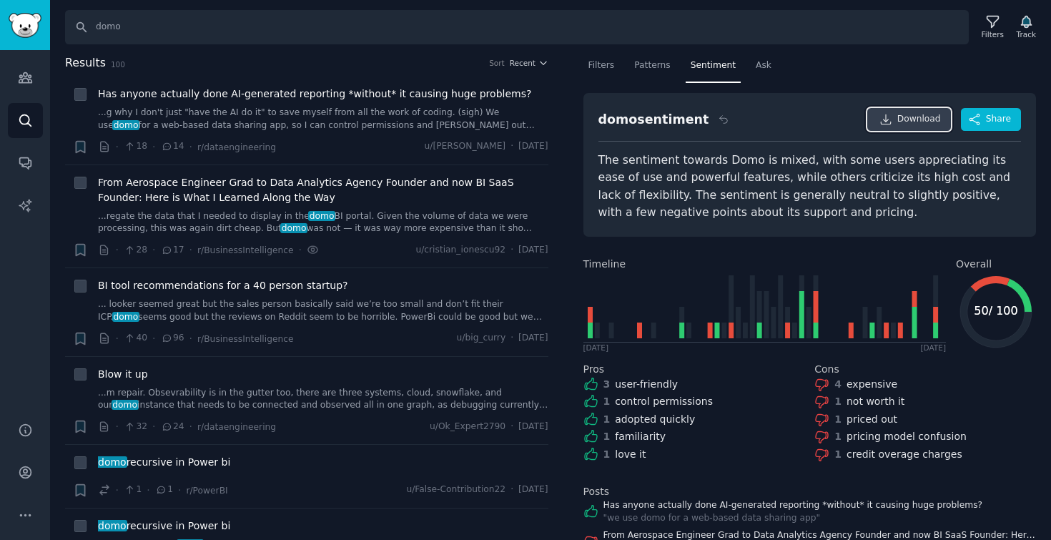
click at [883, 116] on icon at bounding box center [885, 119] width 13 height 13
click at [1039, 206] on div "Filters Patterns Sentiment Ask domo sentiment Download Share The sentiment towa…" at bounding box center [809, 297] width 483 height 486
click at [991, 125] on button "Share" at bounding box center [990, 119] width 60 height 23
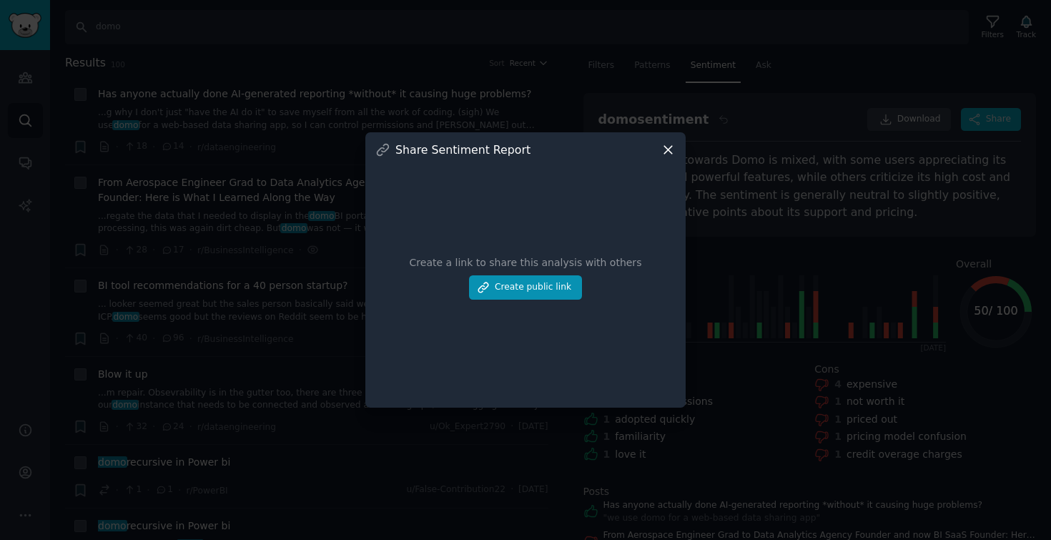
click at [670, 151] on icon at bounding box center [668, 150] width 8 height 8
